Goal: Information Seeking & Learning: Check status

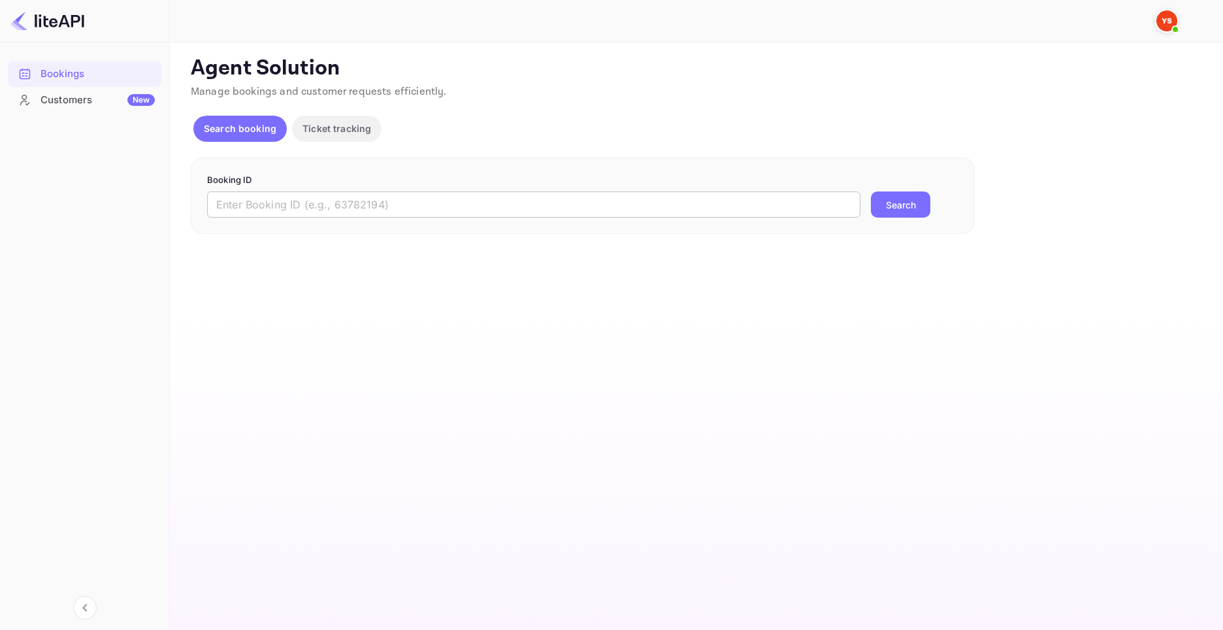
click at [313, 205] on input "text" at bounding box center [533, 204] width 653 height 26
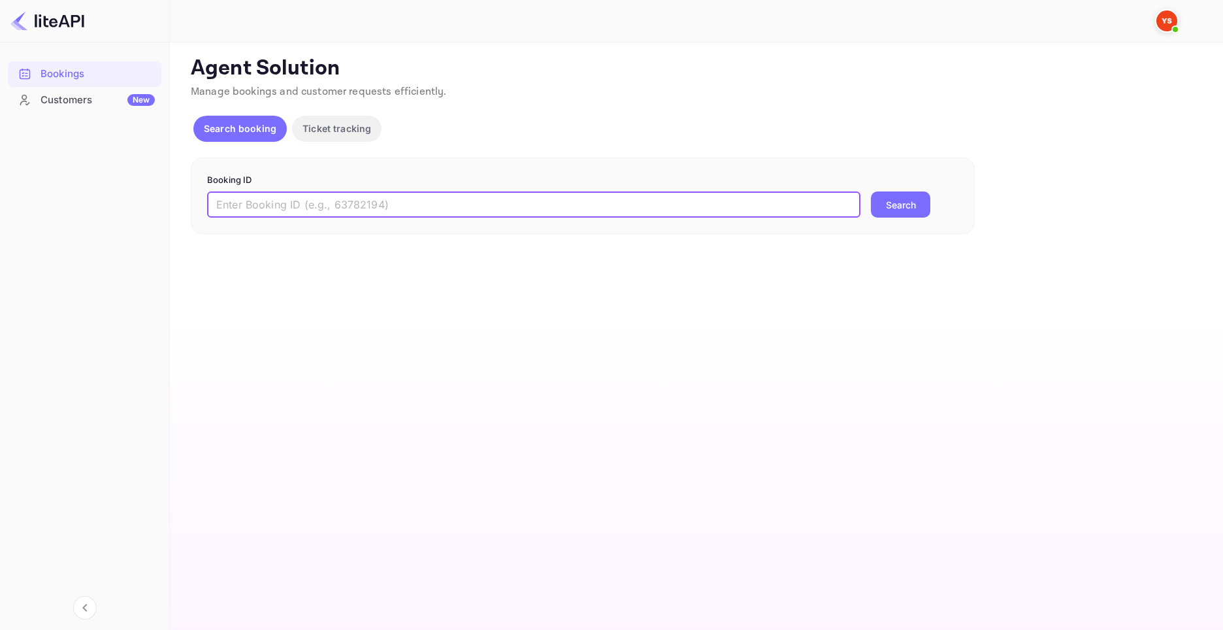
paste input "8545019"
type input "8545019"
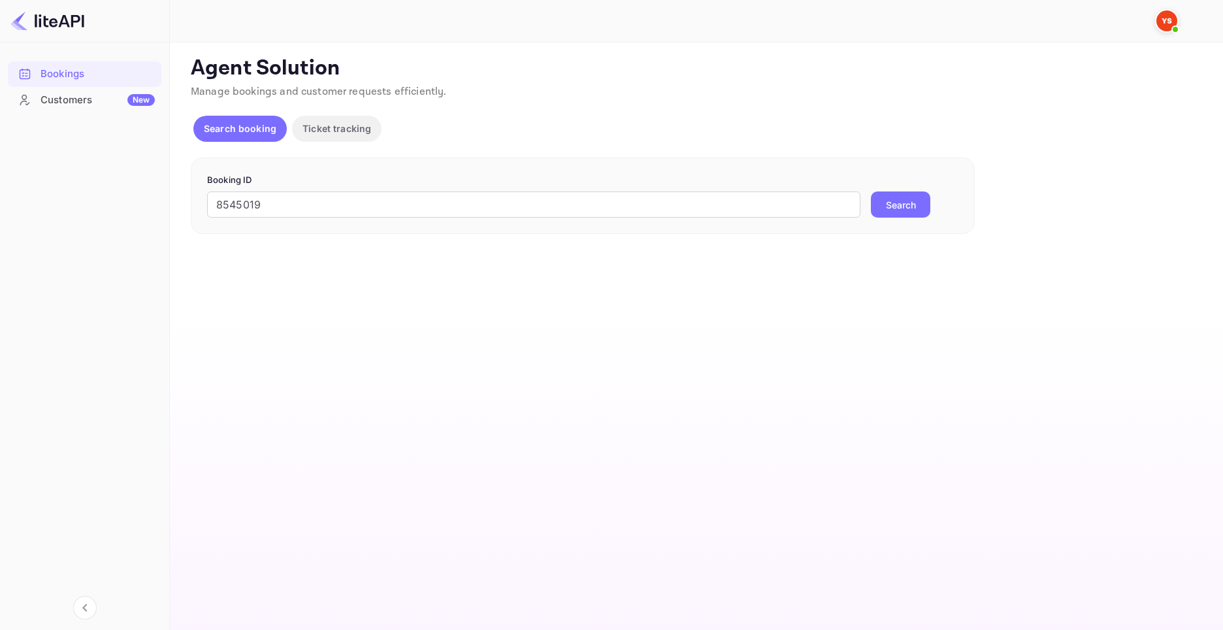
click at [873, 195] on button "Search" at bounding box center [900, 204] width 59 height 26
click at [276, 199] on input "text" at bounding box center [533, 204] width 653 height 26
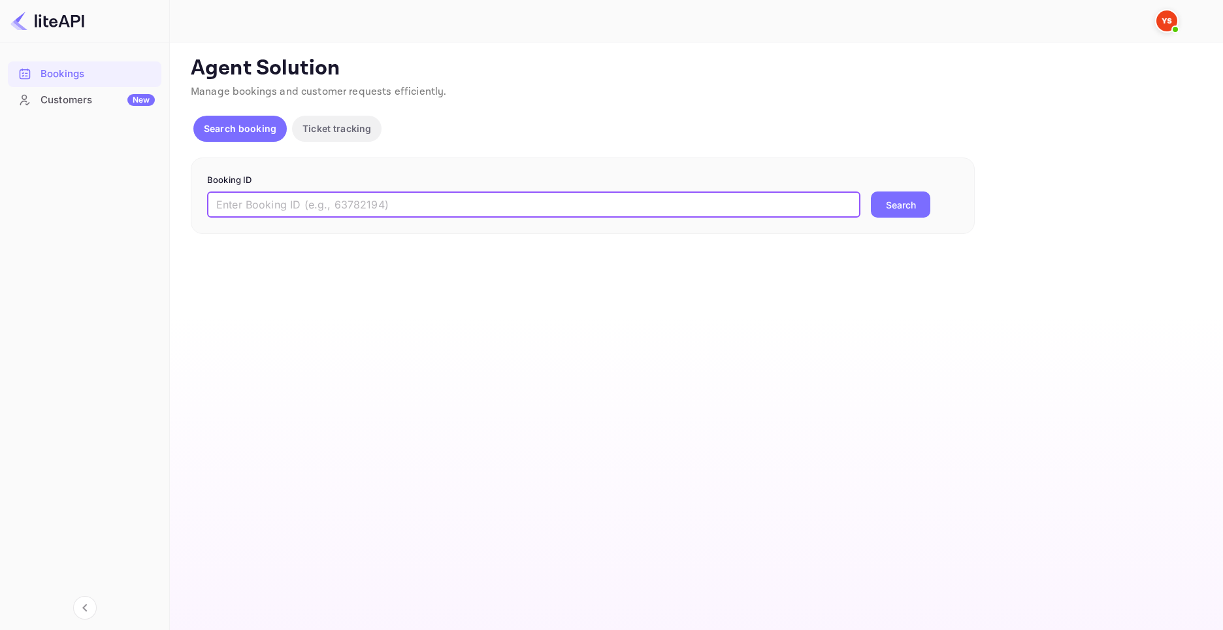
paste input "9195426"
type input "9195426"
click at [888, 189] on form "Booking ID 9195426 ​ Search" at bounding box center [582, 196] width 751 height 44
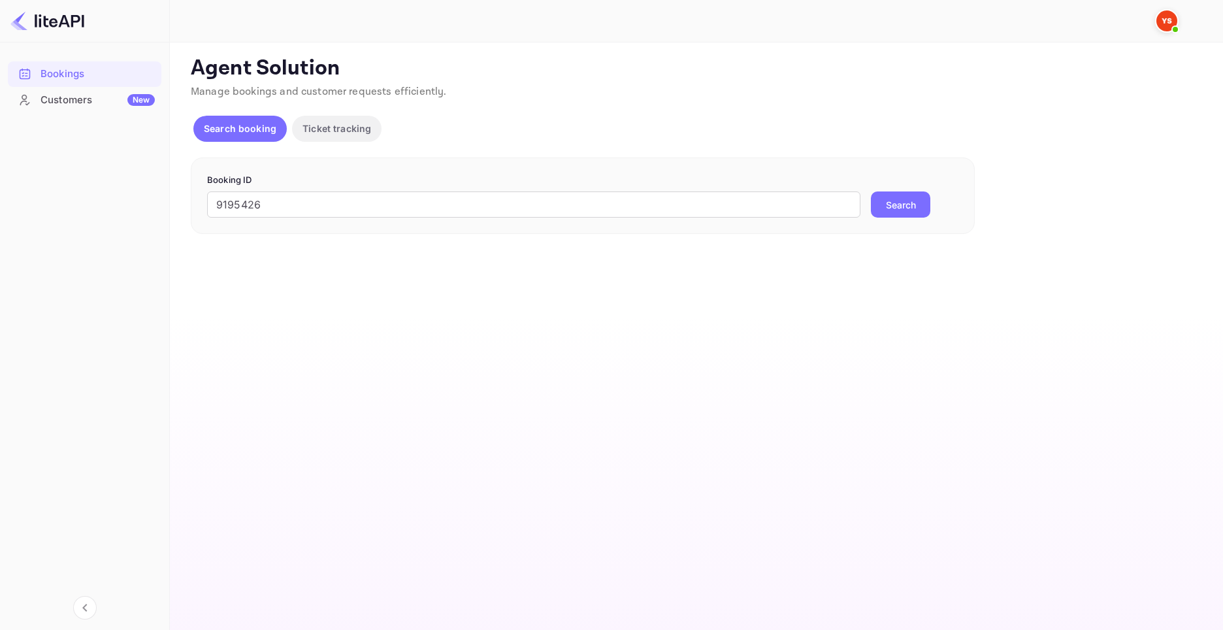
click at [891, 191] on form "Booking ID 9195426 ​ Search" at bounding box center [582, 196] width 751 height 44
click at [894, 197] on button "Search" at bounding box center [900, 204] width 59 height 26
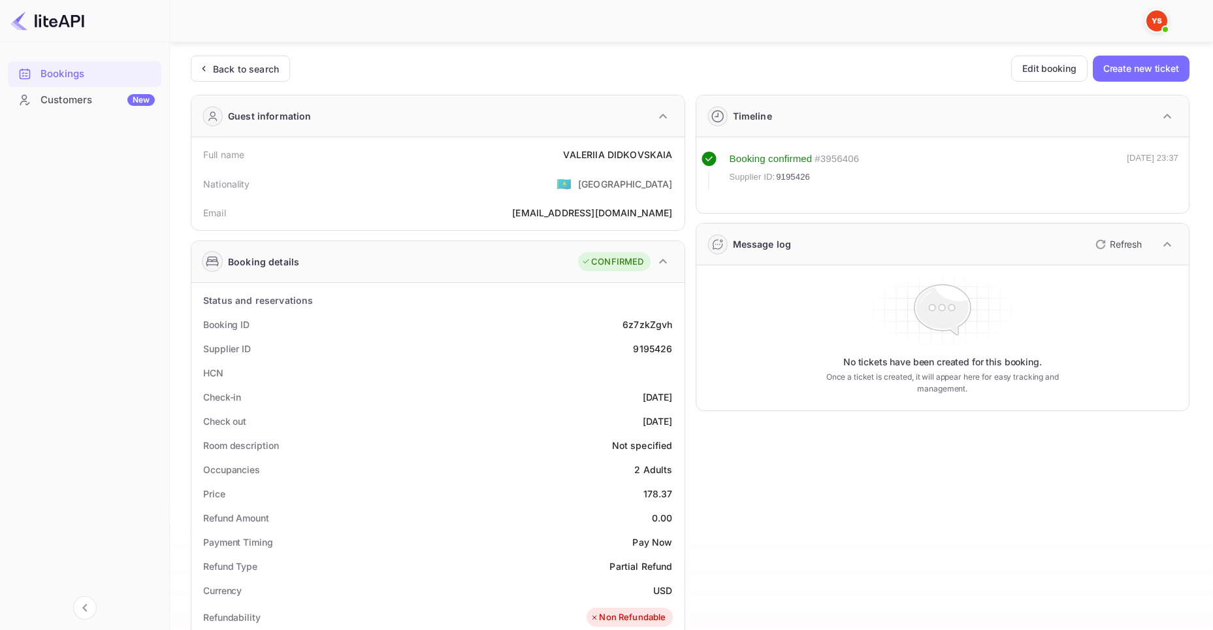
scroll to position [131, 0]
